Goal: Information Seeking & Learning: Learn about a topic

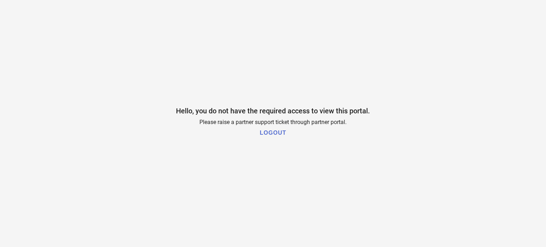
click at [279, 134] on h1 "LOGOUT" at bounding box center [273, 133] width 26 height 6
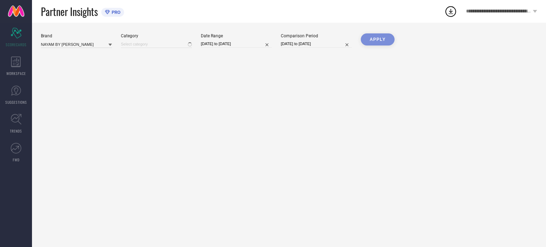
type input "All"
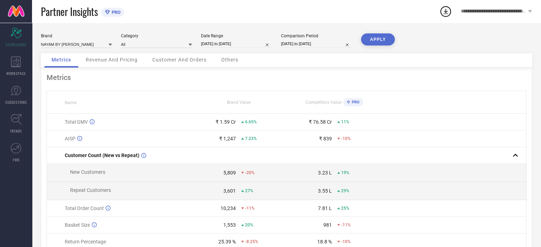
click at [143, 93] on th "Name" at bounding box center [119, 102] width 144 height 23
click at [20, 55] on div "WORKSPACE" at bounding box center [16, 66] width 32 height 28
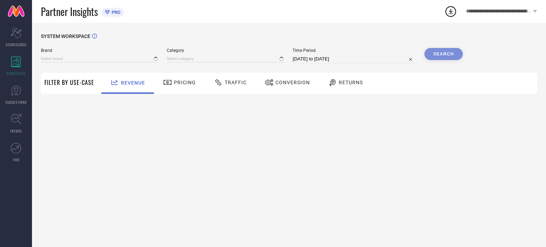
type input "NAYAM BY LAKSHITA"
type input "All"
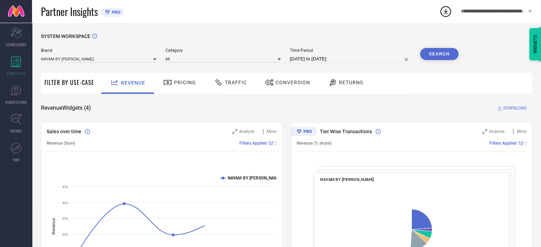
click at [229, 81] on span "Traffic" at bounding box center [236, 83] width 22 height 6
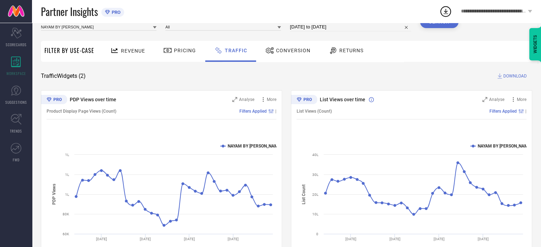
scroll to position [64, 0]
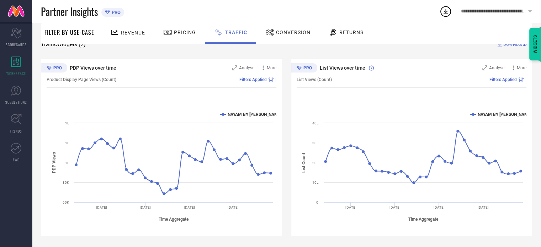
click at [228, 49] on div "SYSTEM WORKSPACE Brand NAYAM BY LAKSHITA Category All Time Period 25-07-2025 to…" at bounding box center [286, 103] width 491 height 267
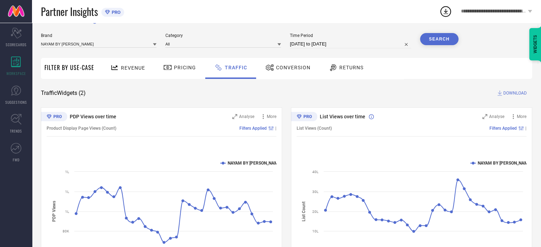
scroll to position [0, 0]
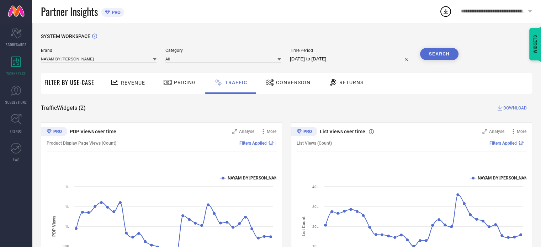
click at [310, 25] on div "SYSTEM WORKSPACE Brand NAYAM BY LAKSHITA Category All Time Period 25-07-2025 to…" at bounding box center [286, 167] width 509 height 288
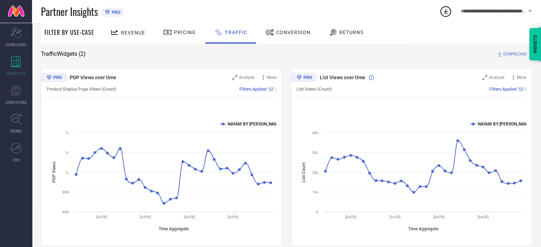
scroll to position [64, 0]
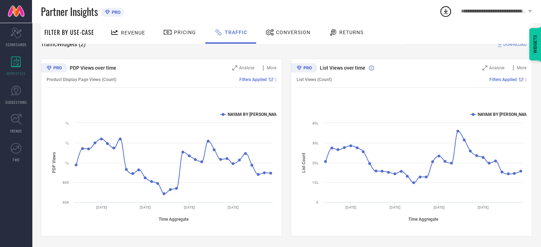
click at [174, 51] on div "SYSTEM WORKSPACE Brand NAYAM BY LAKSHITA Category All Time Period 25-07-2025 to…" at bounding box center [286, 103] width 491 height 267
drag, startPoint x: 193, startPoint y: 118, endPoint x: 197, endPoint y: 120, distance: 4.5
click at [197, 120] on rect at bounding box center [162, 166] width 230 height 121
